Goal: Transaction & Acquisition: Purchase product/service

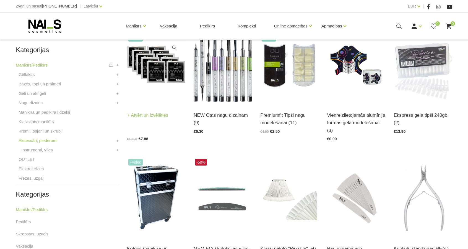
scroll to position [166, 0]
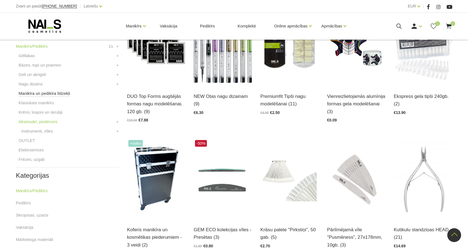
click at [41, 96] on link "Manikīra un pedikīra līdzekļi" at bounding box center [44, 93] width 51 height 7
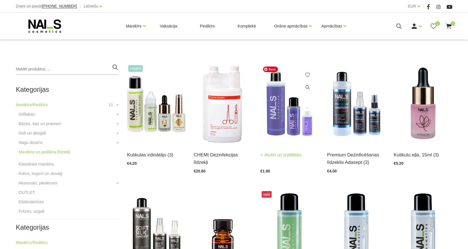
scroll to position [111, 0]
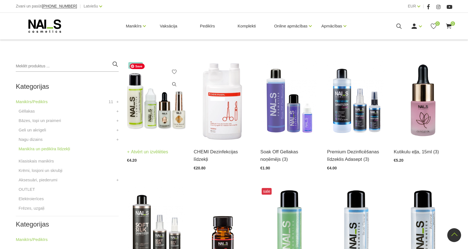
click at [170, 119] on img at bounding box center [156, 101] width 58 height 80
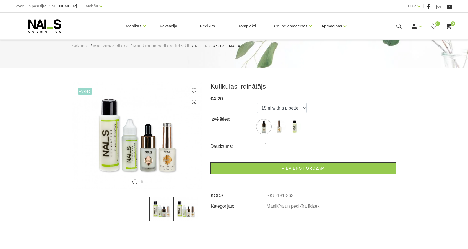
scroll to position [28, 0]
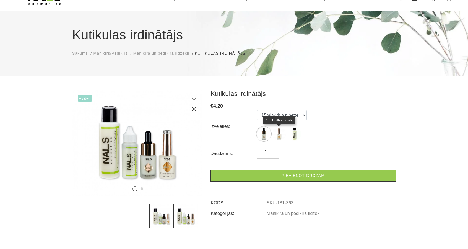
click at [278, 134] on img at bounding box center [279, 134] width 14 height 14
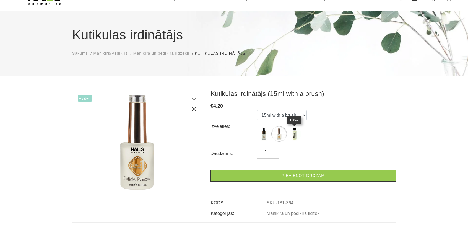
click at [296, 133] on img at bounding box center [295, 134] width 14 height 14
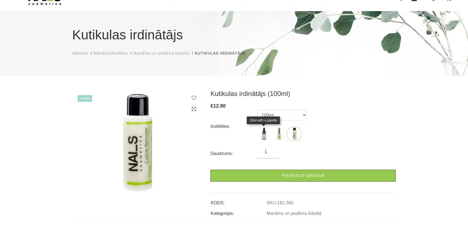
click at [264, 131] on img at bounding box center [264, 134] width 14 height 14
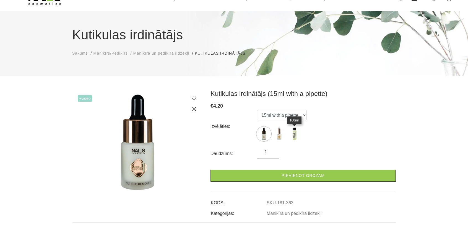
click at [294, 133] on img at bounding box center [295, 134] width 14 height 14
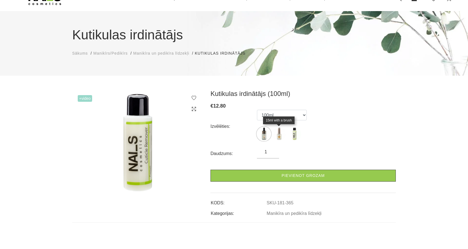
click at [279, 132] on img at bounding box center [279, 134] width 14 height 14
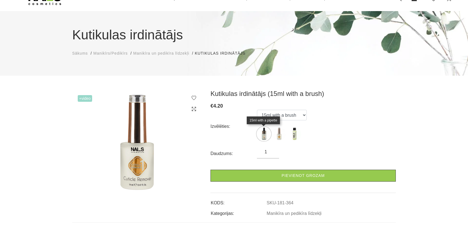
click at [265, 132] on img at bounding box center [264, 134] width 14 height 14
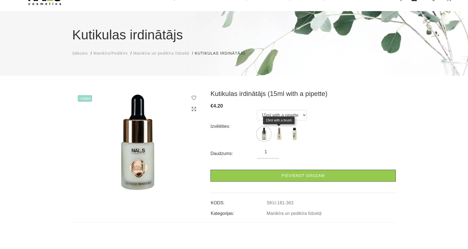
click at [279, 134] on img at bounding box center [279, 134] width 14 height 14
select select "364"
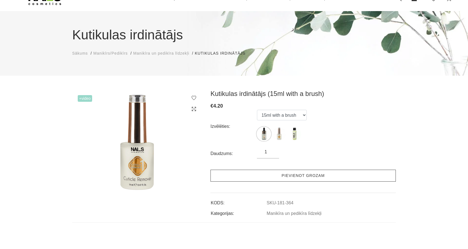
click at [241, 172] on link "Pievienot grozam" at bounding box center [303, 175] width 185 height 12
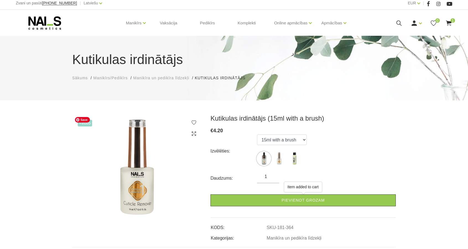
scroll to position [0, 0]
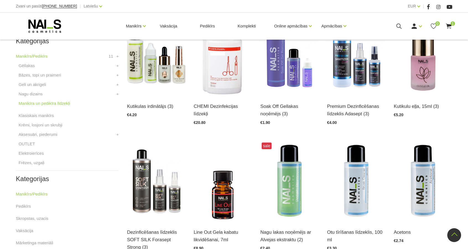
scroll to position [145, 0]
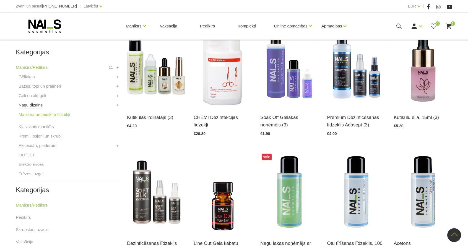
click at [41, 106] on link "Nagu dizains" at bounding box center [31, 105] width 24 height 7
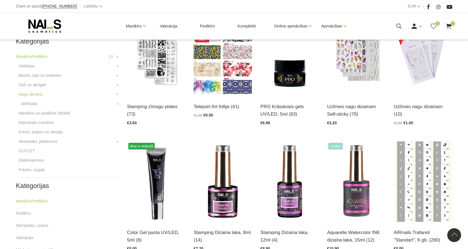
scroll to position [138, 0]
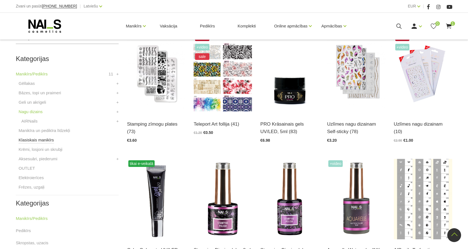
click at [35, 140] on link "Klasiskais manikīrs" at bounding box center [36, 139] width 35 height 7
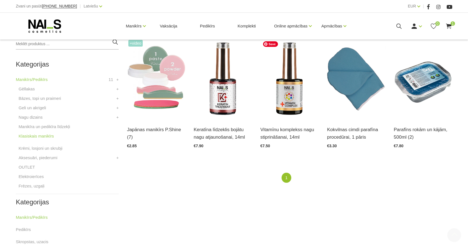
scroll to position [138, 0]
